Goal: Find specific page/section: Find specific page/section

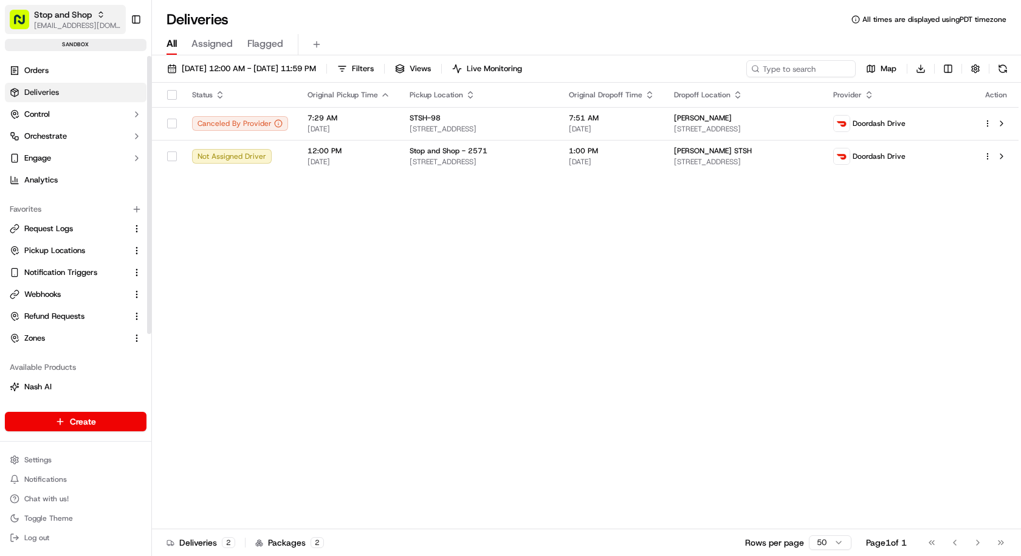
click at [77, 29] on span "[EMAIL_ADDRESS][DOMAIN_NAME]" at bounding box center [77, 26] width 87 height 10
type input "demo: Zeid"
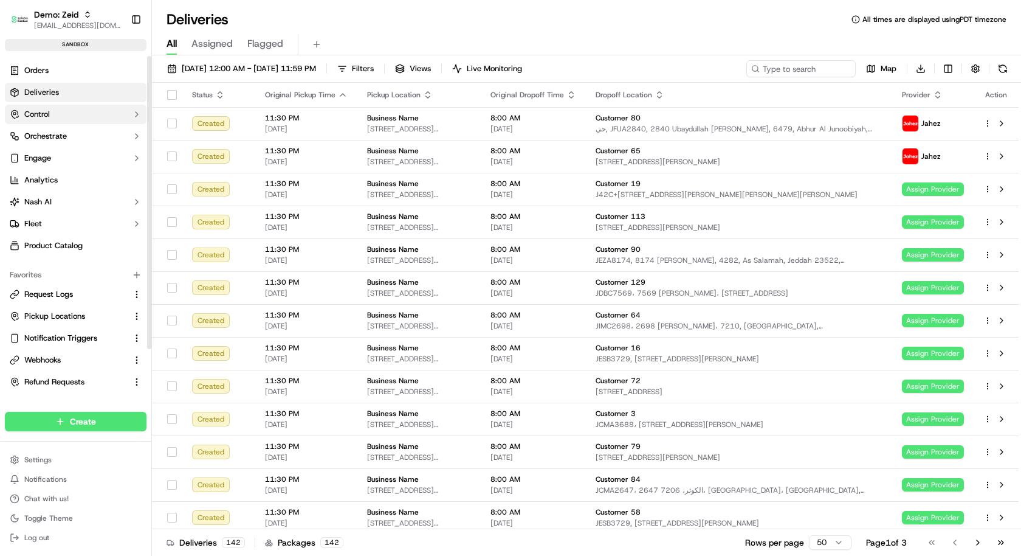
click at [70, 109] on button "Control" at bounding box center [76, 114] width 142 height 19
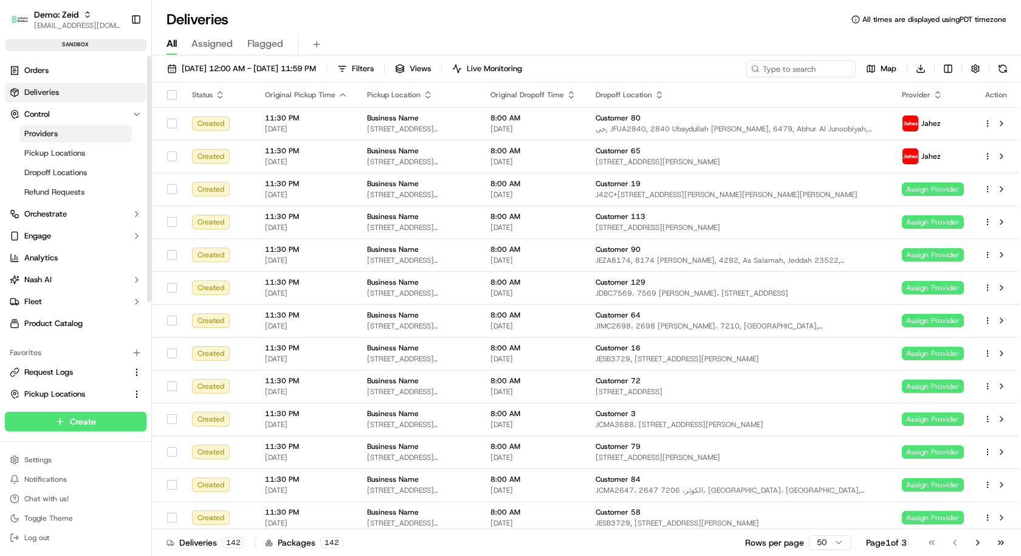
click at [81, 139] on link "Providers" at bounding box center [75, 133] width 112 height 17
